Goal: Task Accomplishment & Management: Manage account settings

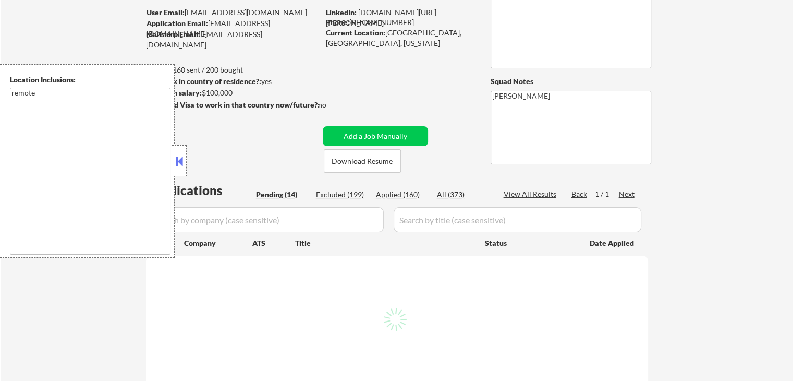
select select ""pending""
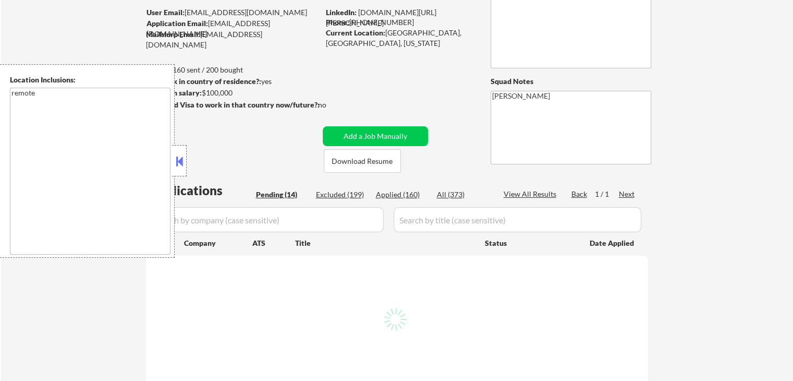
select select ""pending""
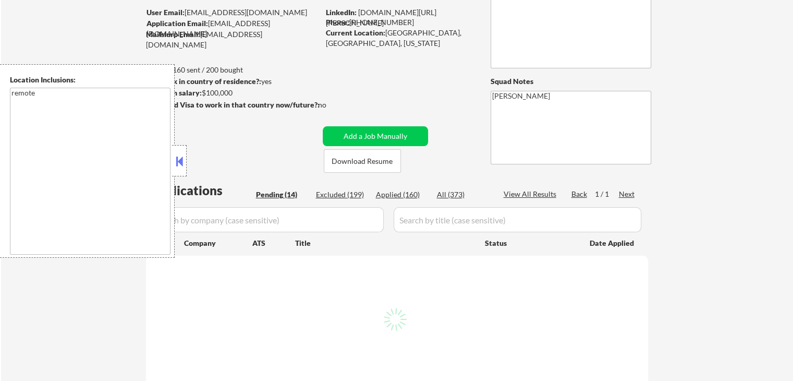
select select ""pending""
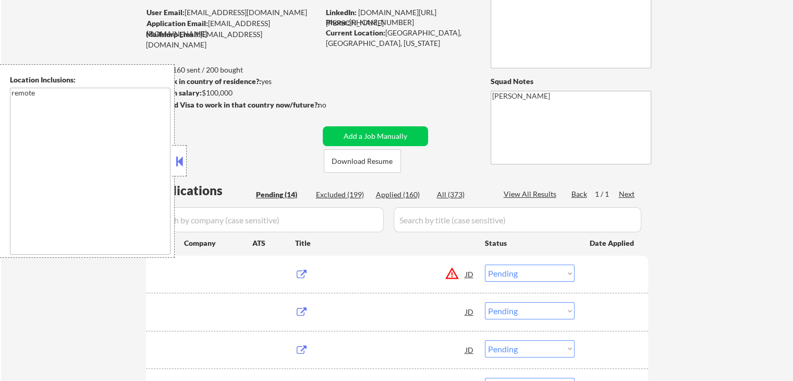
scroll to position [209, 0]
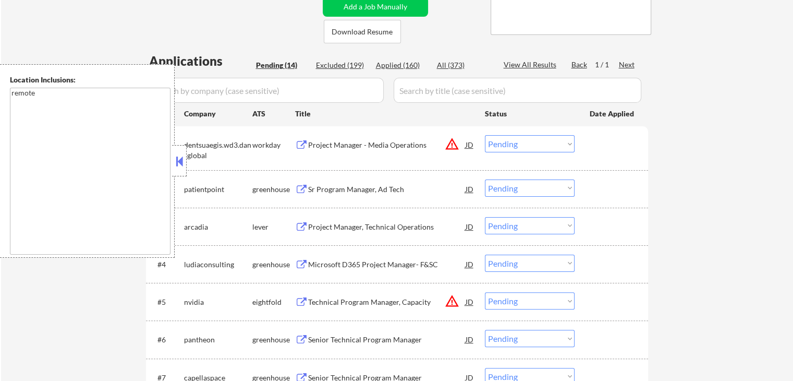
click at [322, 182] on div "Sr Program Manager, Ad Tech" at bounding box center [387, 188] width 158 height 19
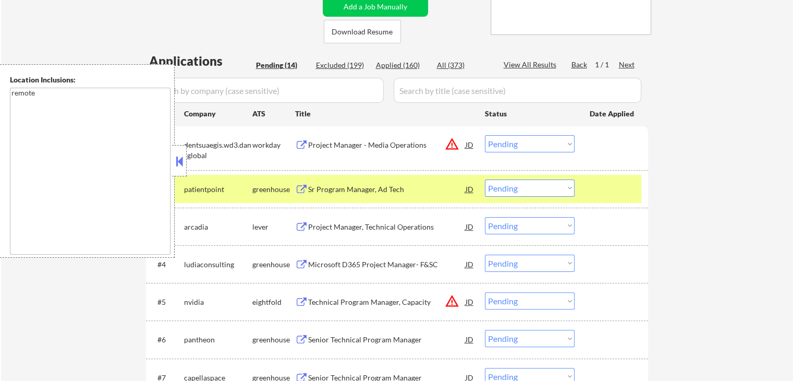
click at [304, 223] on button at bounding box center [301, 227] width 13 height 10
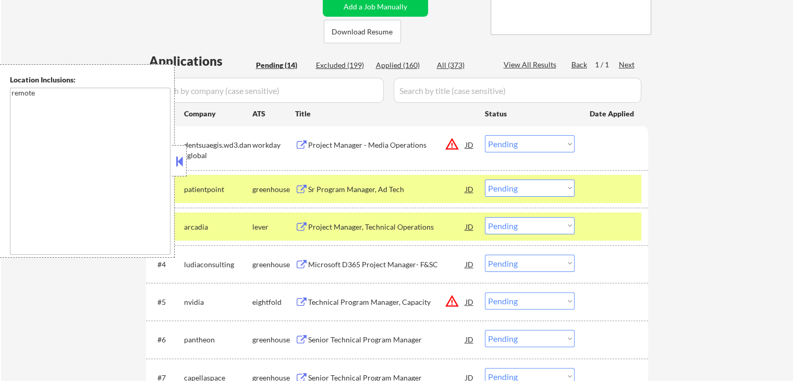
click at [518, 191] on select "Choose an option... Pending Applied Excluded (Questions) Excluded (Expired) Exc…" at bounding box center [530, 187] width 90 height 17
select select ""applied""
click at [485, 179] on select "Choose an option... Pending Applied Excluded (Questions) Excluded (Expired) Exc…" at bounding box center [530, 187] width 90 height 17
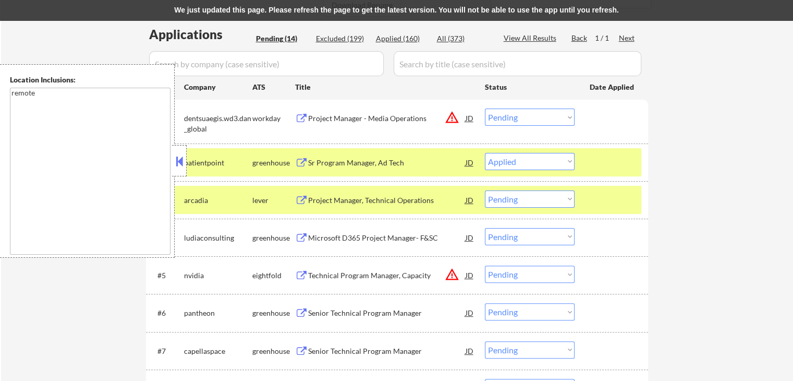
scroll to position [261, 0]
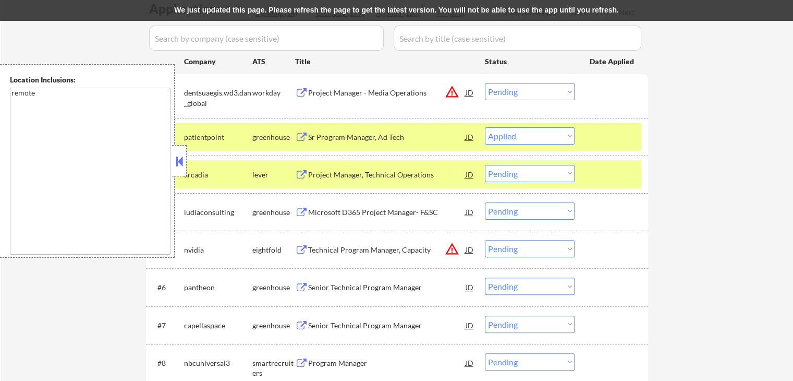
click at [531, 176] on select "Choose an option... Pending Applied Excluded (Questions) Excluded (Expired) Exc…" at bounding box center [530, 173] width 90 height 17
select select ""applied""
click at [485, 165] on select "Choose an option... Pending Applied Excluded (Questions) Excluded (Expired) Exc…" at bounding box center [530, 173] width 90 height 17
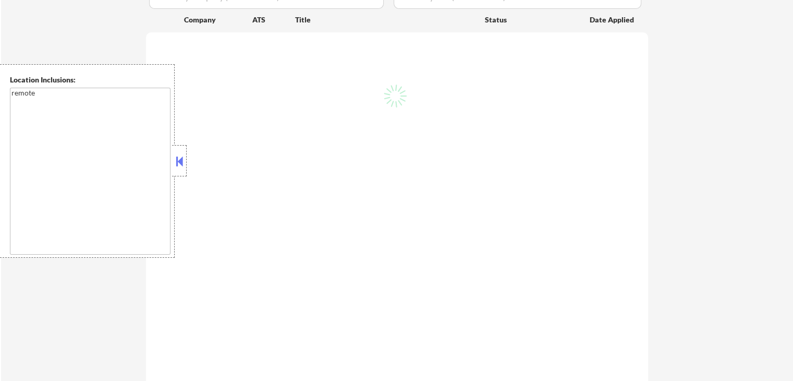
select select ""pending""
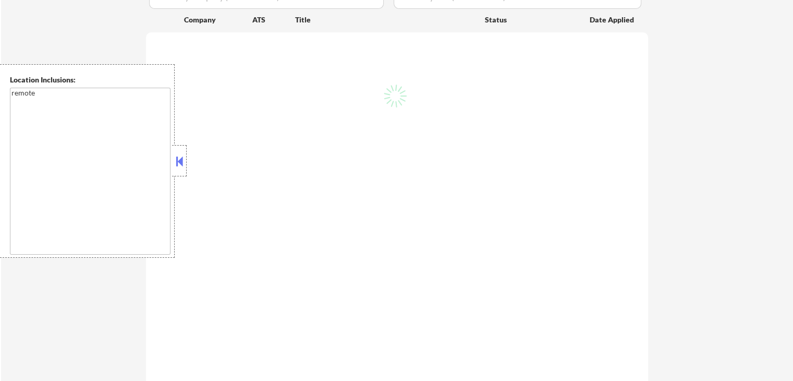
select select ""pending""
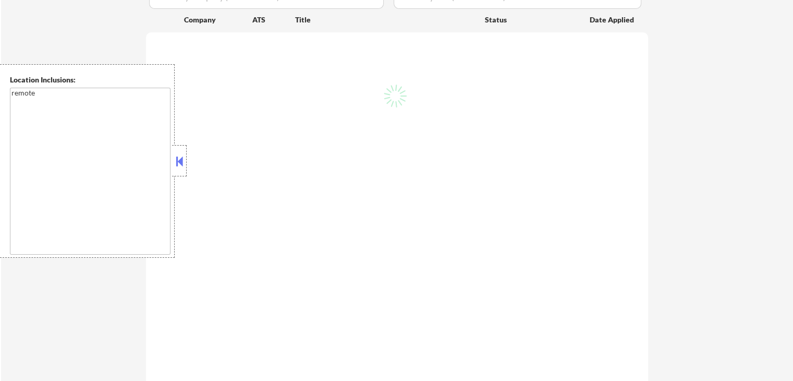
select select ""pending""
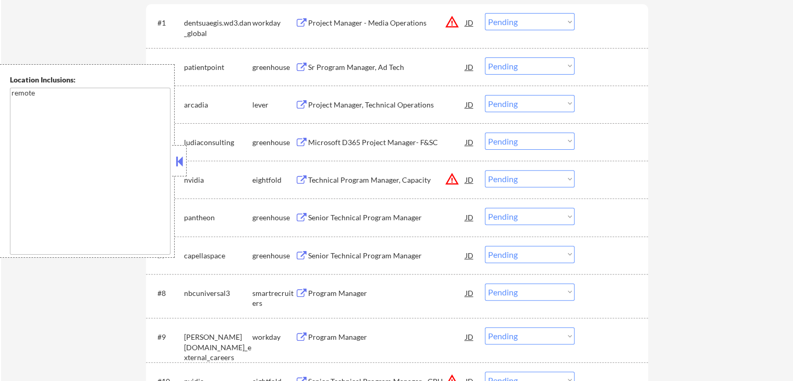
scroll to position [313, 0]
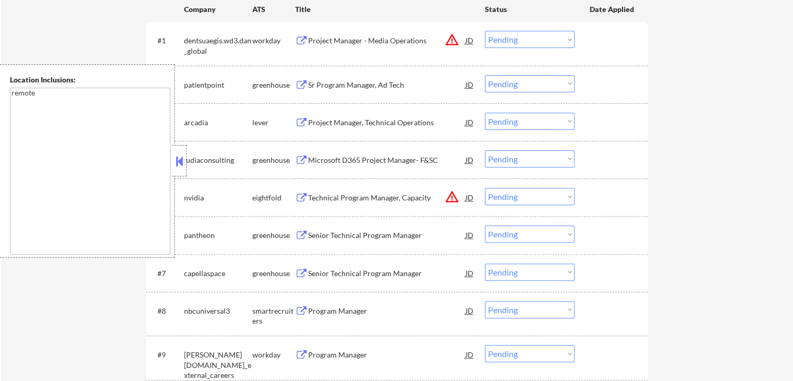
click at [528, 77] on select "Choose an option... Pending Applied Excluded (Questions) Excluded (Expired) Exc…" at bounding box center [530, 83] width 90 height 17
select select ""applied""
click at [485, 75] on select "Choose an option... Pending Applied Excluded (Questions) Excluded (Expired) Exc…" at bounding box center [530, 83] width 90 height 17
click at [517, 124] on select "Choose an option... Pending Applied Excluded (Questions) Excluded (Expired) Exc…" at bounding box center [530, 121] width 90 height 17
select select ""applied""
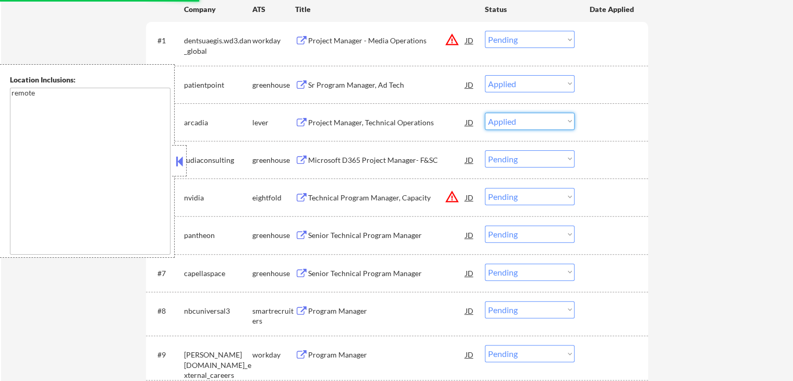
click at [485, 113] on select "Choose an option... Pending Applied Excluded (Questions) Excluded (Expired) Exc…" at bounding box center [530, 121] width 90 height 17
click at [648, 101] on div "← Return to /applysquad Mailslurp Inbox Job Search Builder Adetayo Oke User Ema…" at bounding box center [397, 171] width 521 height 884
